Goal: Information Seeking & Learning: Stay updated

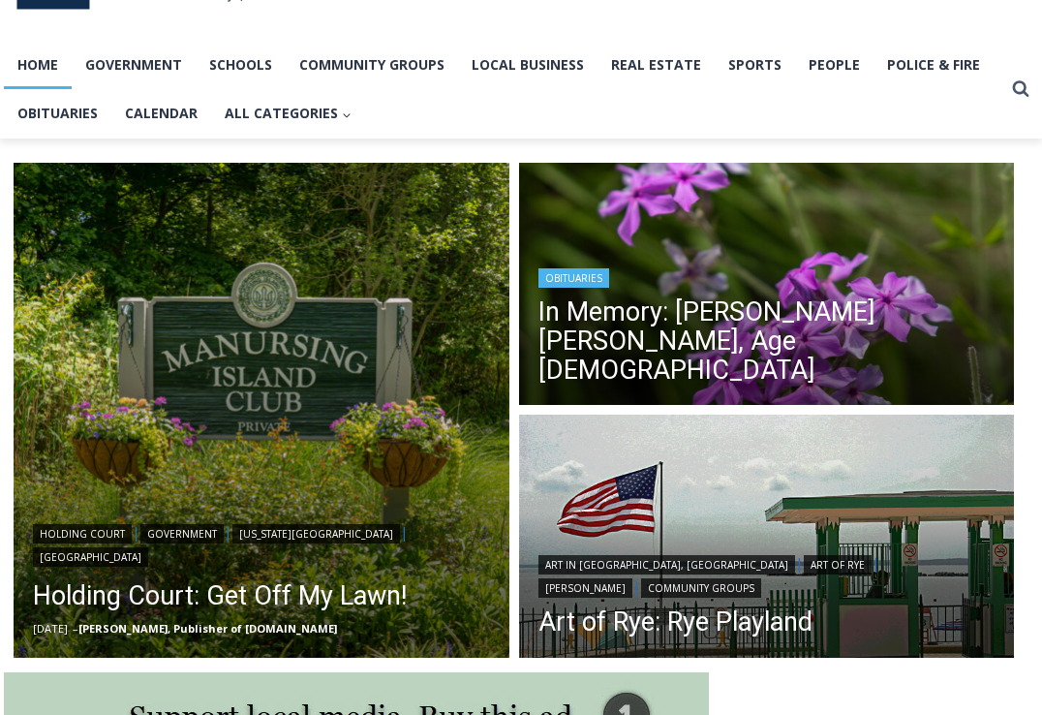
scroll to position [594, 0]
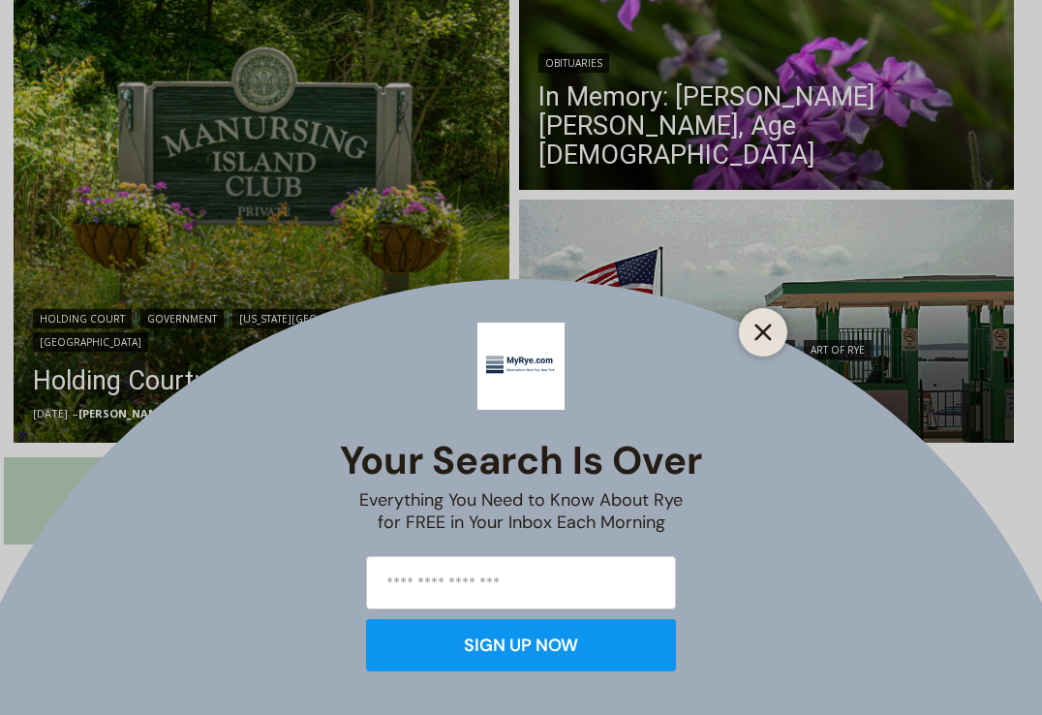
click at [763, 330] on icon "Close" at bounding box center [763, 332] width 17 height 17
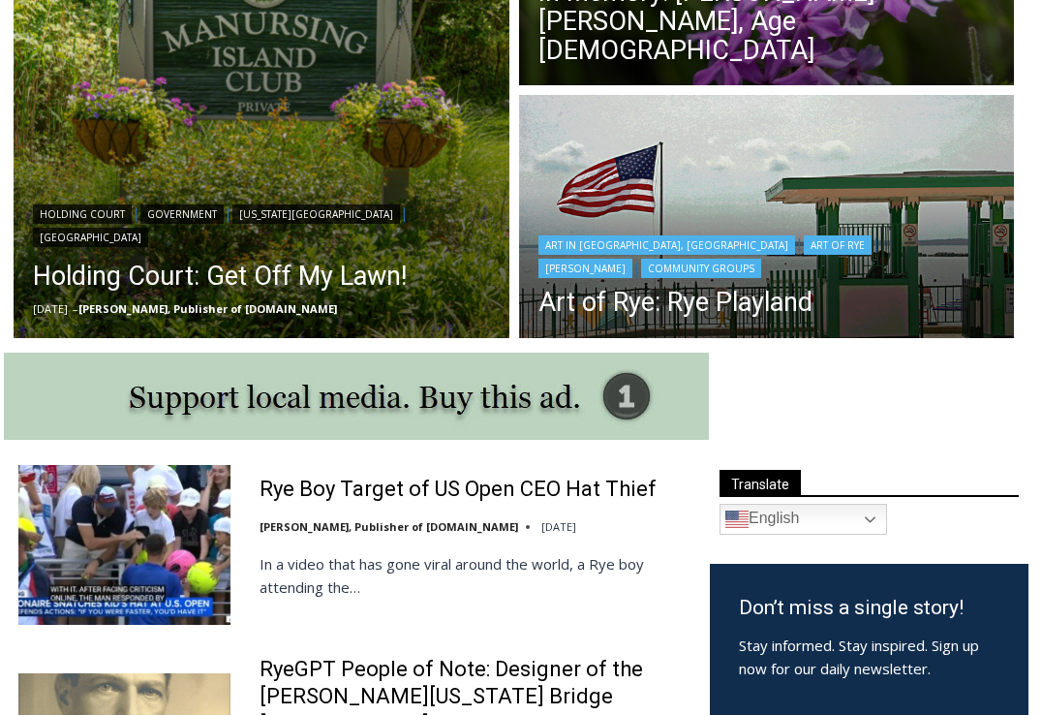
scroll to position [0, 0]
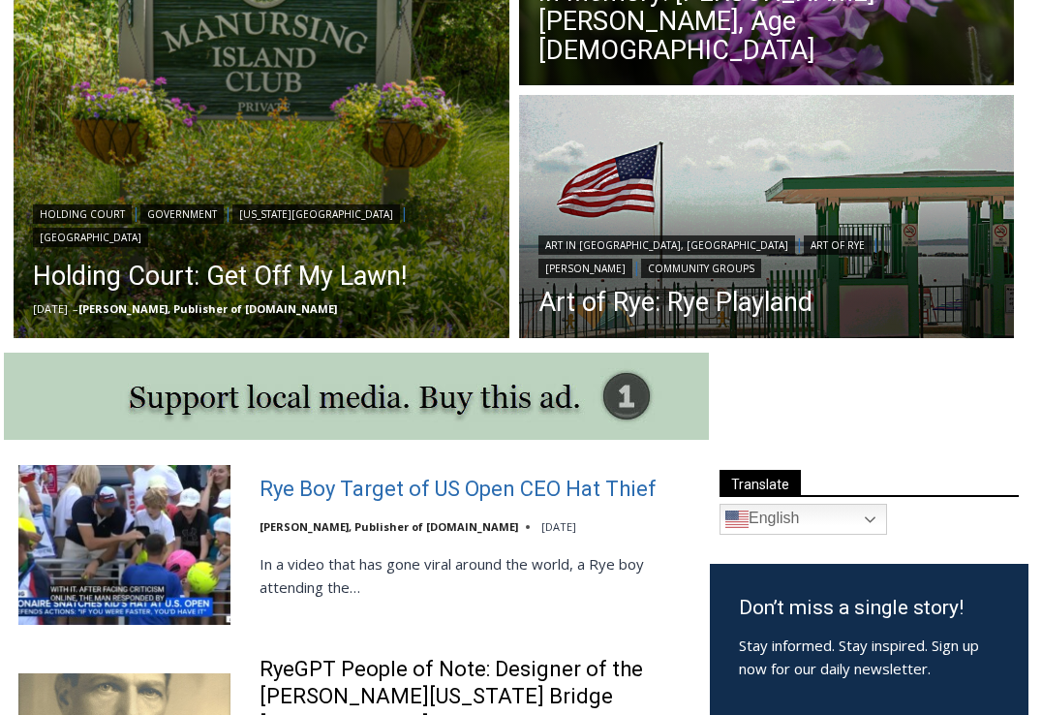
click at [347, 486] on link "Rye Boy Target of US Open CEO Hat Thief" at bounding box center [458, 490] width 397 height 28
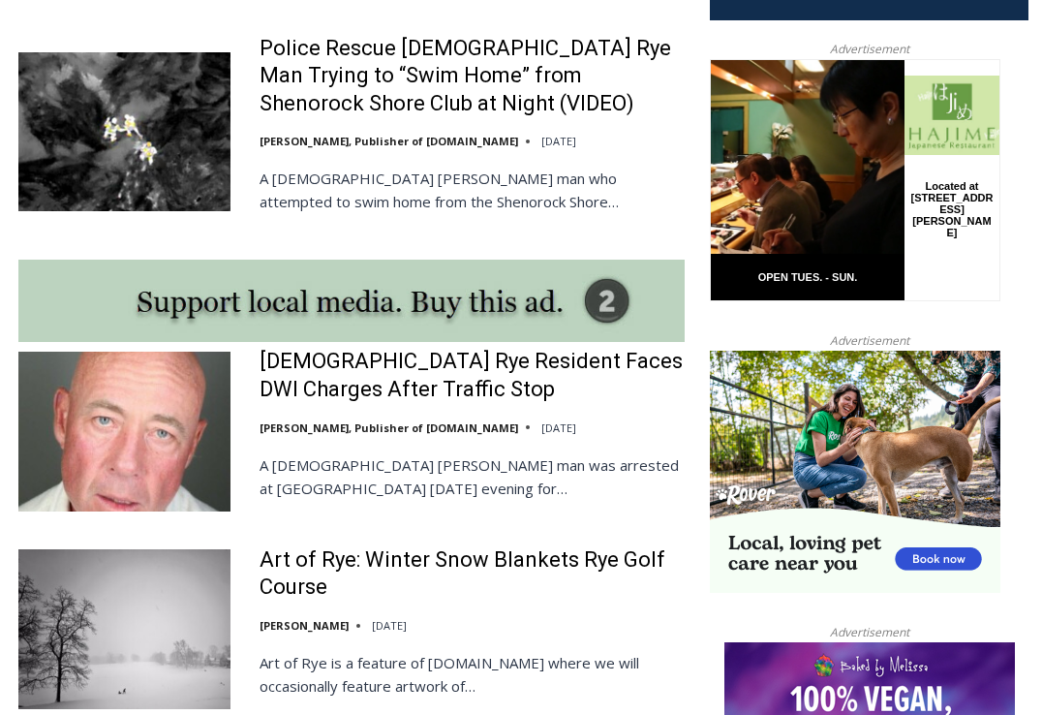
scroll to position [1567, 0]
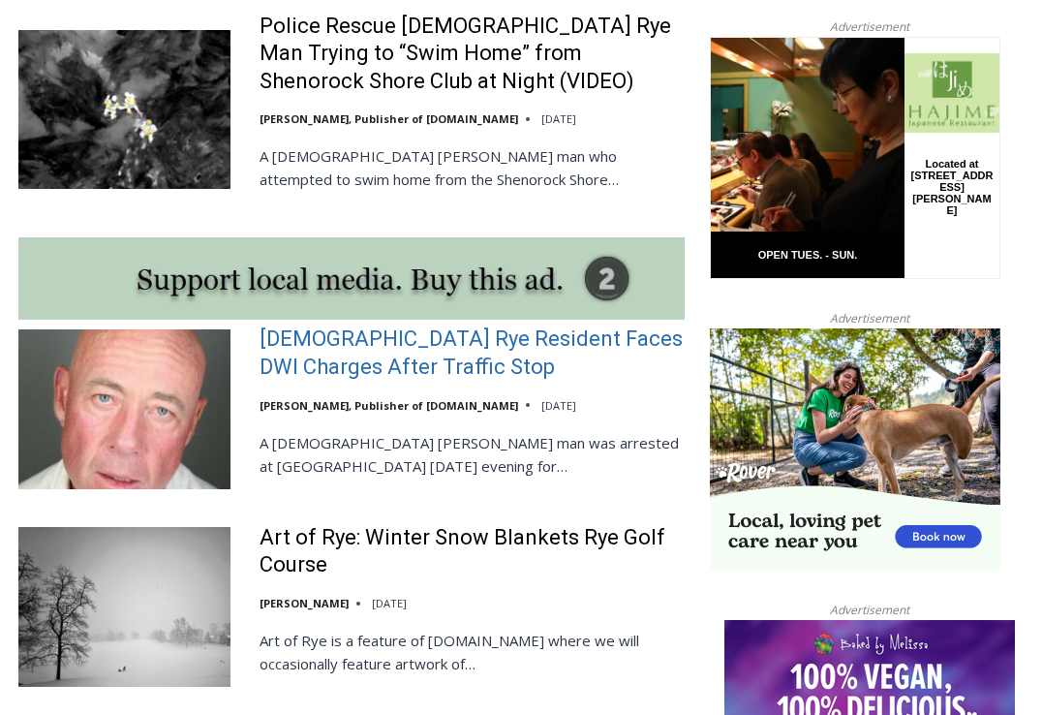
click at [354, 325] on link "56-Year-Old Rye Resident Faces DWI Charges After Traffic Stop" at bounding box center [472, 352] width 425 height 55
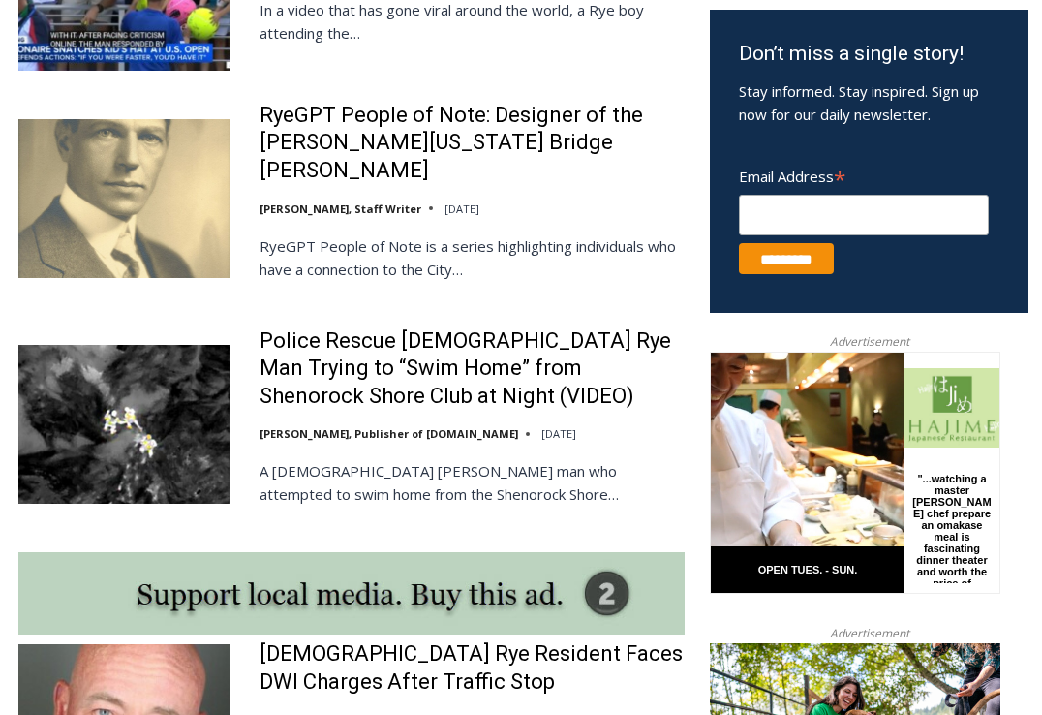
scroll to position [1249, 0]
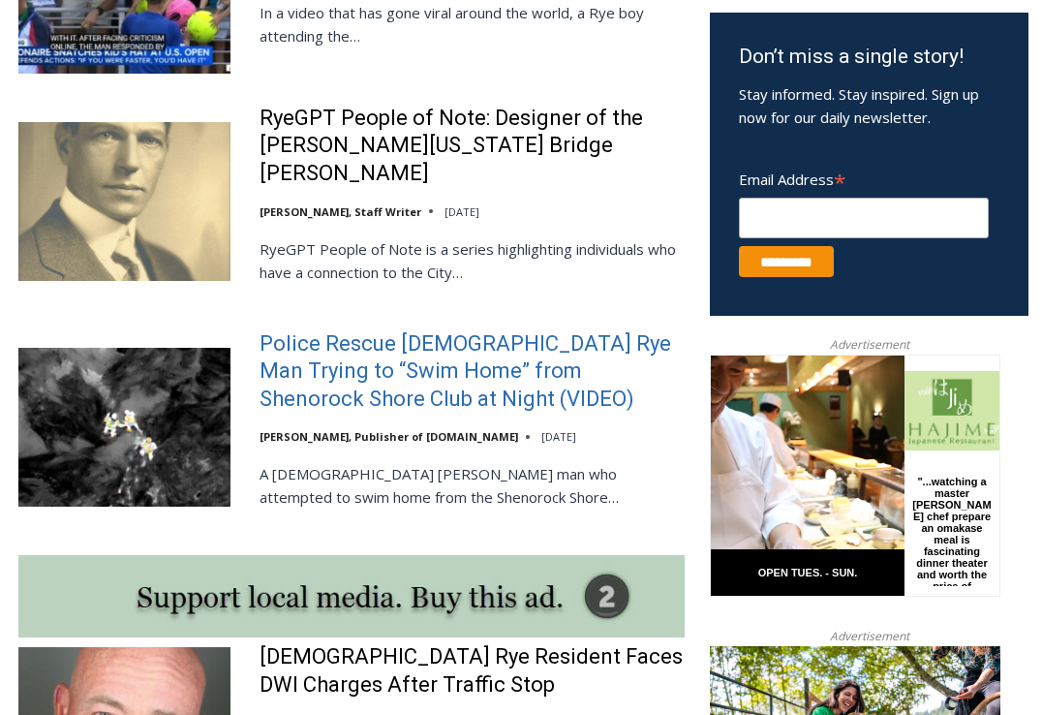
click at [371, 340] on link "Police Rescue 51 Year Old Rye Man Trying to “Swim Home” from Shenorock Shore Cl…" at bounding box center [472, 371] width 425 height 83
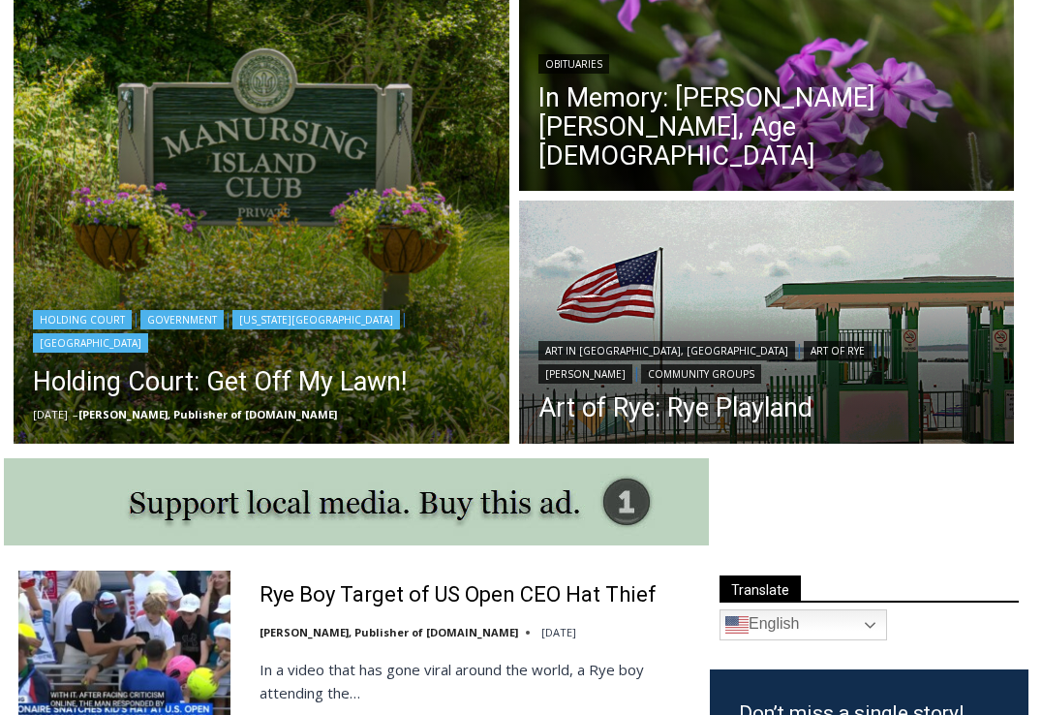
scroll to position [756, 0]
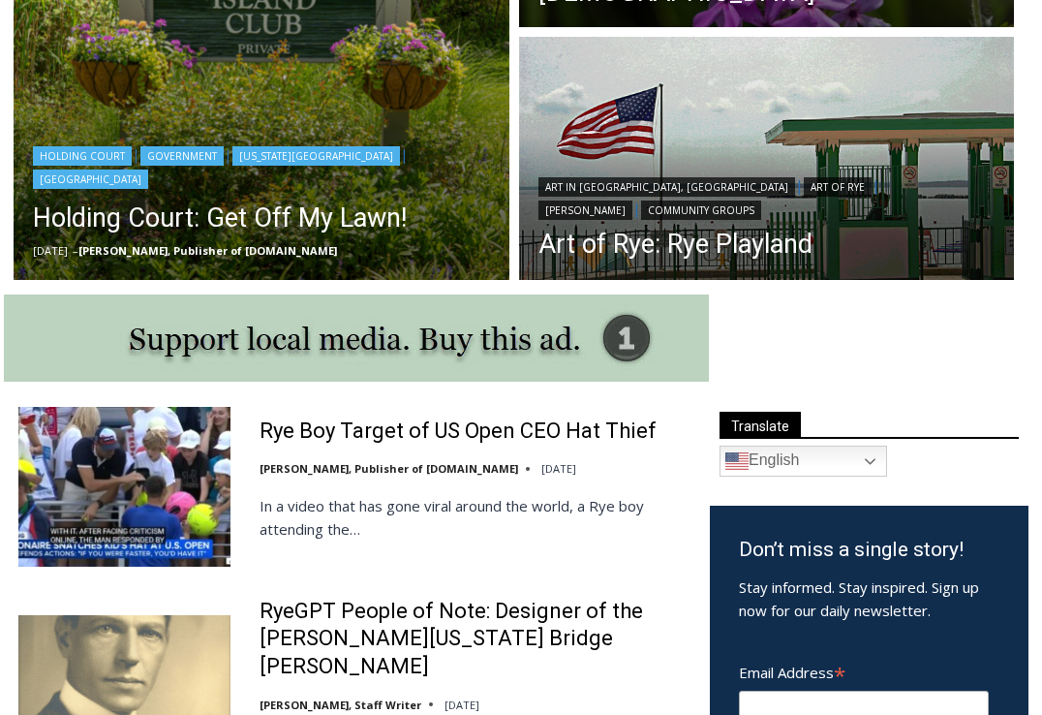
click at [201, 47] on img "Read More Holding Court: Get Off My Lawn!" at bounding box center [262, 33] width 496 height 496
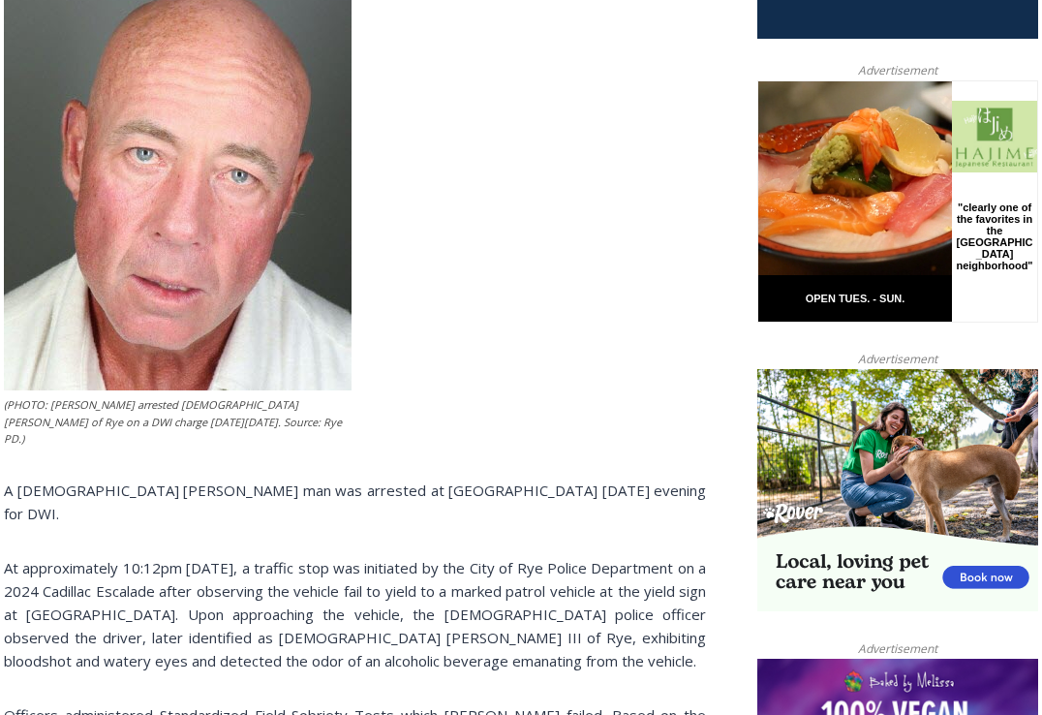
scroll to position [840, 0]
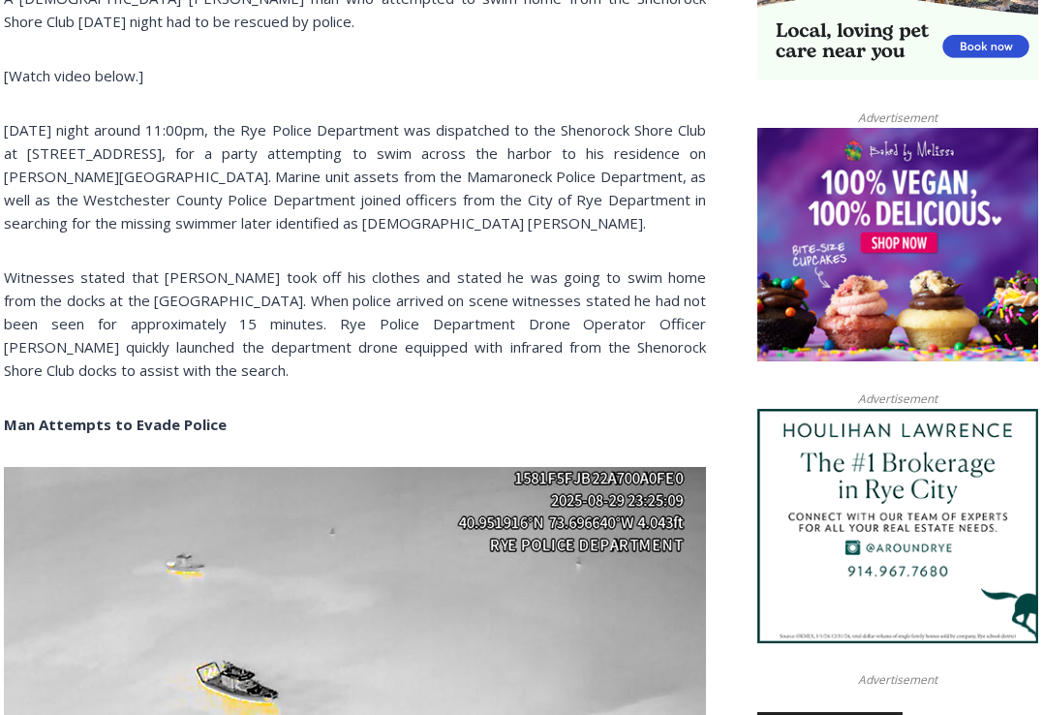
scroll to position [1321, 0]
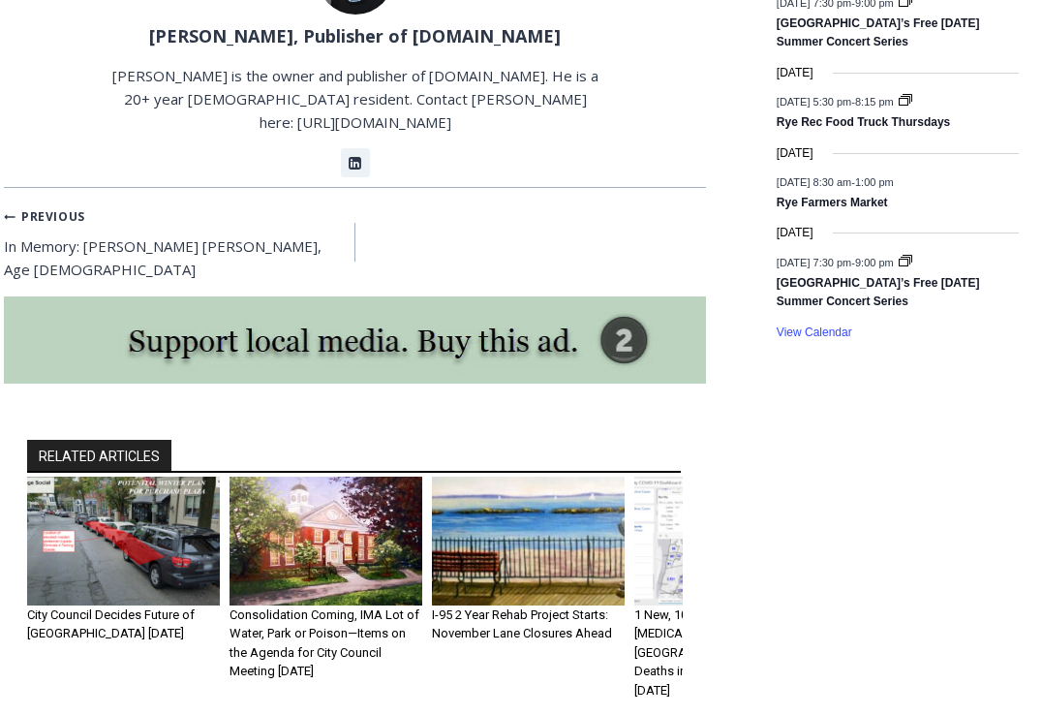
scroll to position [3025, 0]
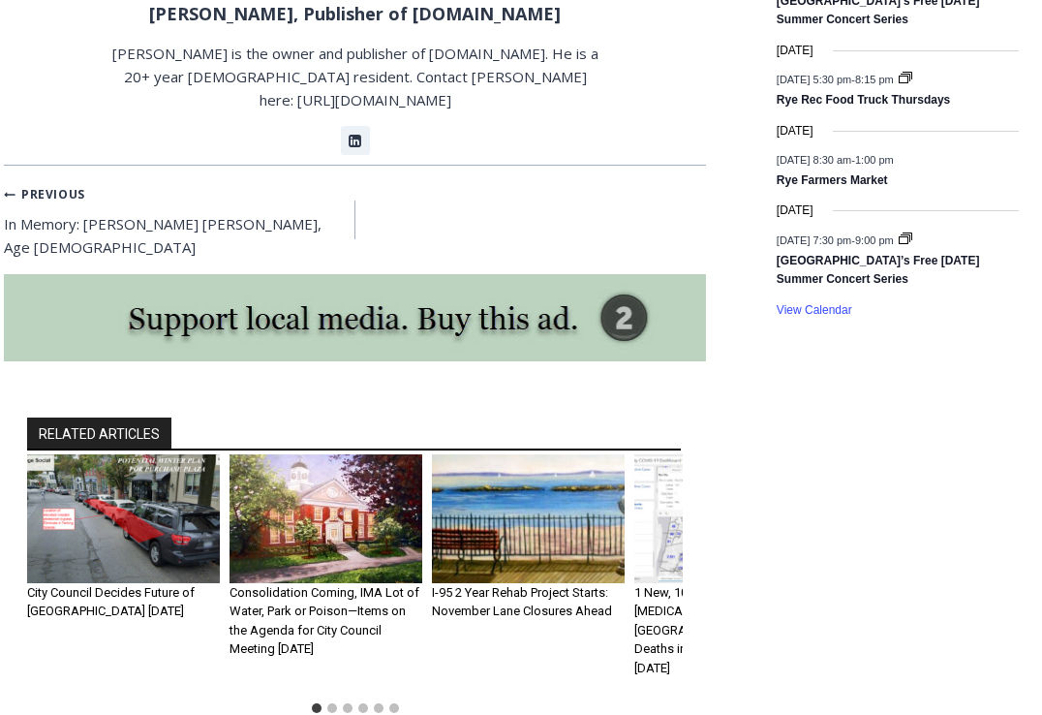
click at [101, 454] on img "1 of 6" at bounding box center [123, 518] width 193 height 129
